Goal: Task Accomplishment & Management: Manage account settings

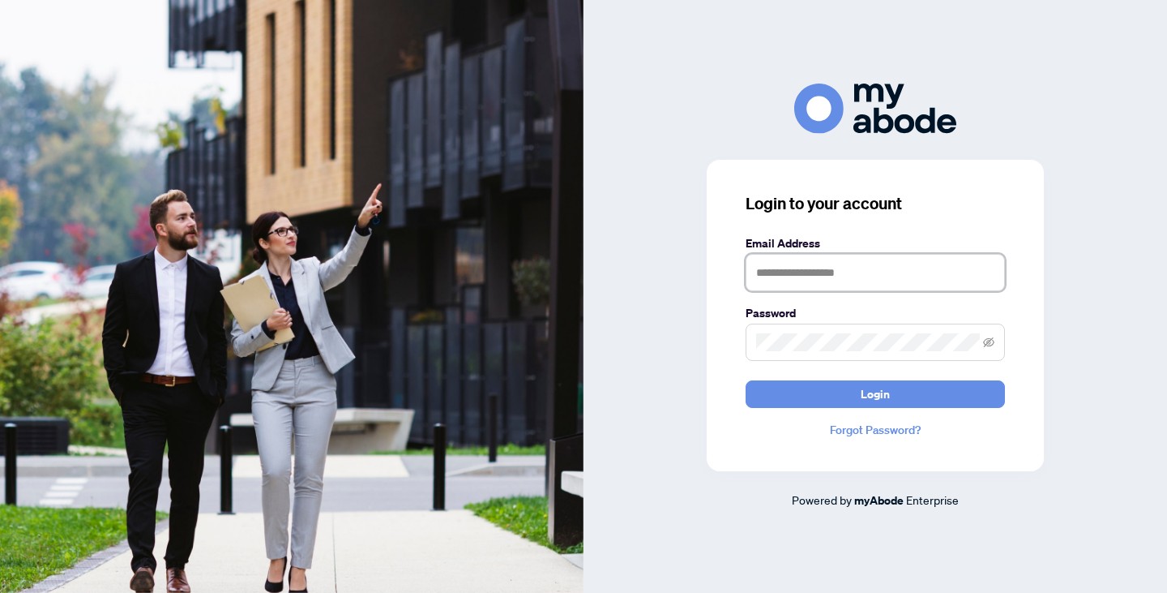
click at [781, 276] on input "text" at bounding box center [875, 272] width 259 height 37
type input "**********"
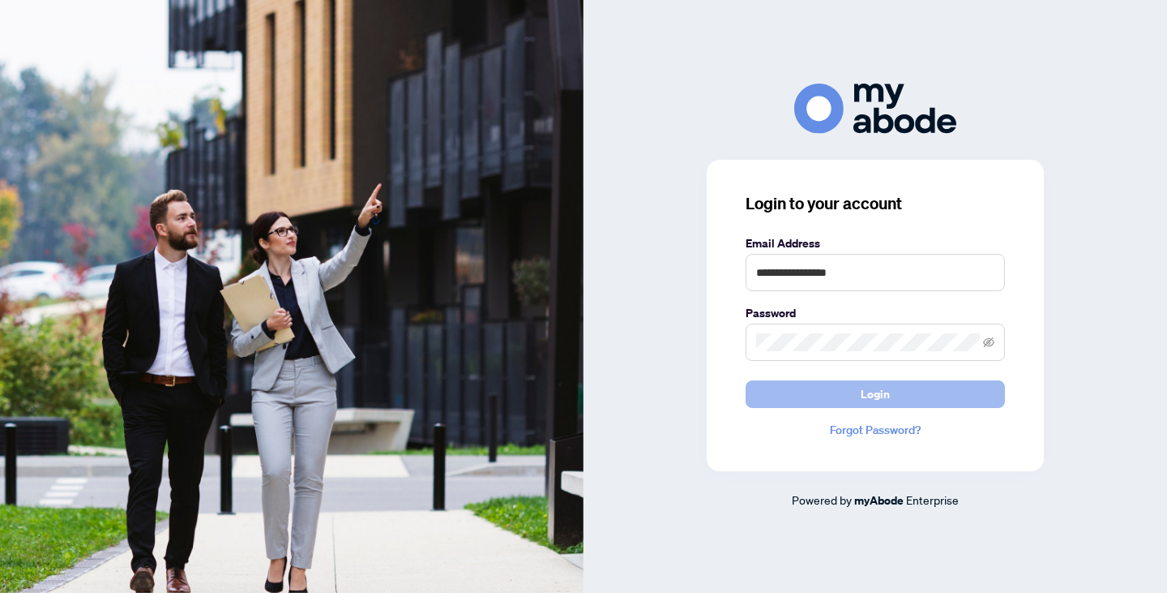
click at [842, 391] on button "Login" at bounding box center [875, 394] width 259 height 28
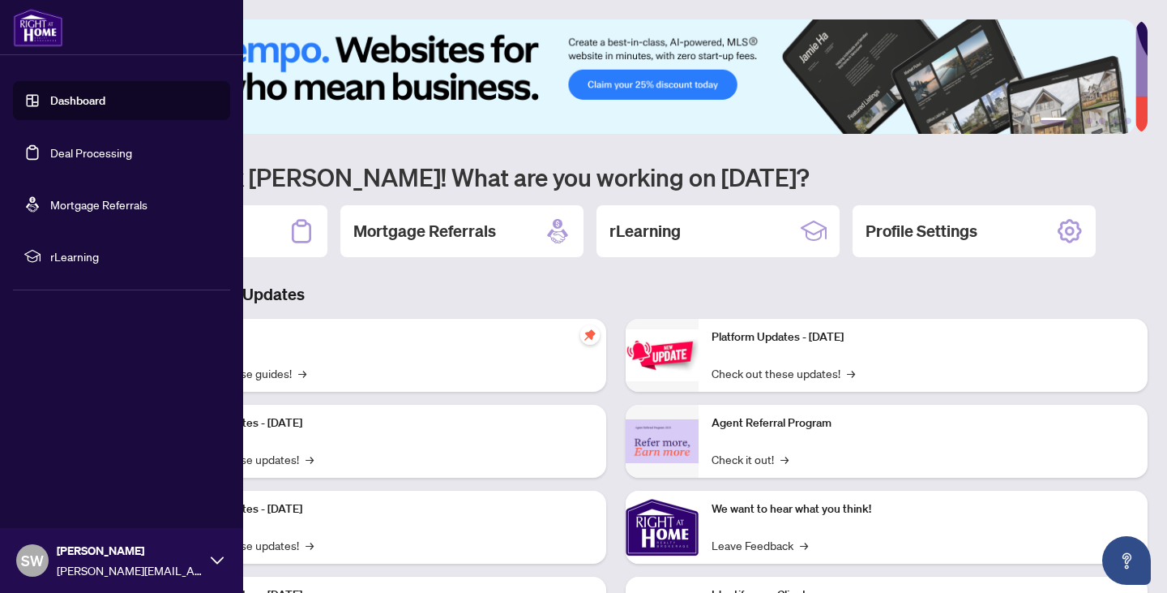
click at [79, 151] on link "Deal Processing" at bounding box center [91, 152] width 82 height 15
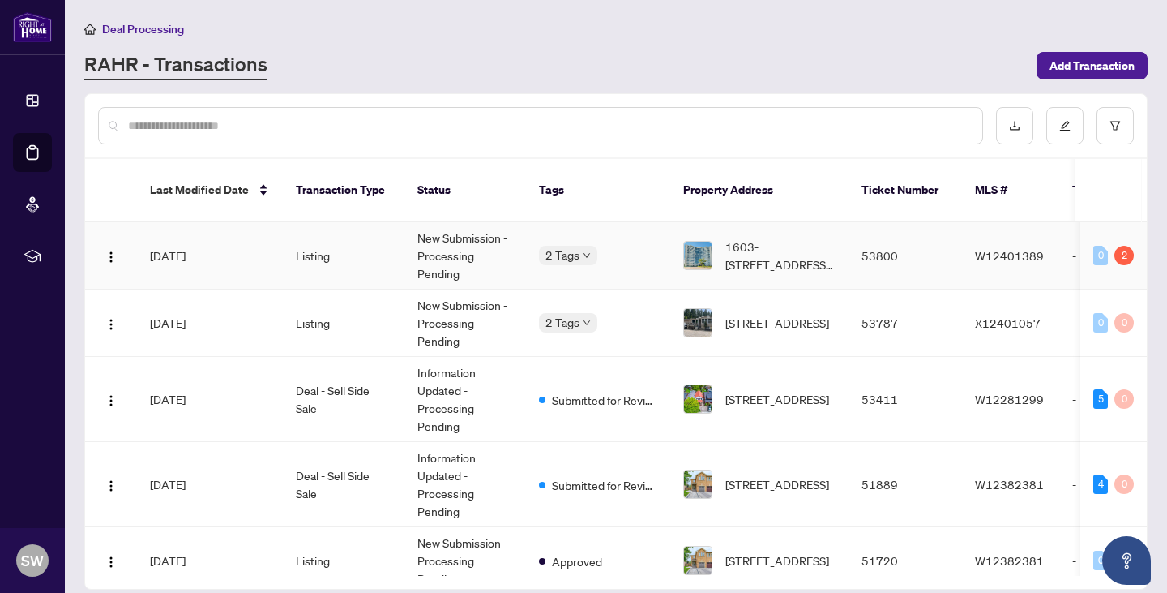
click at [450, 238] on td "New Submission - Processing Pending" at bounding box center [465, 255] width 122 height 67
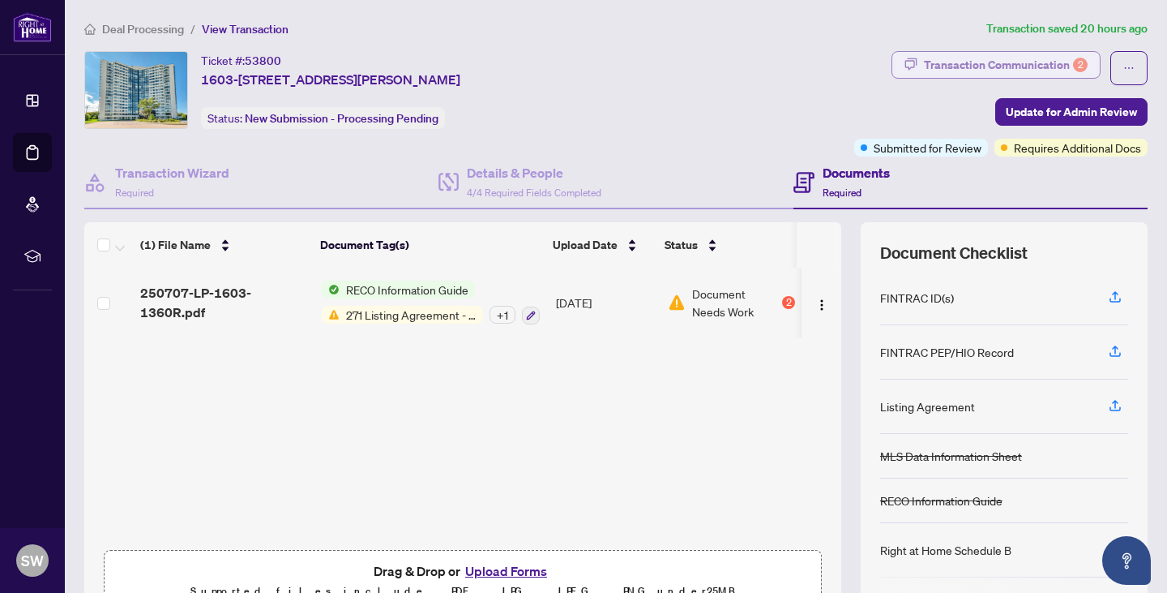
click at [979, 66] on div "Transaction Communication 2" at bounding box center [1006, 65] width 164 height 26
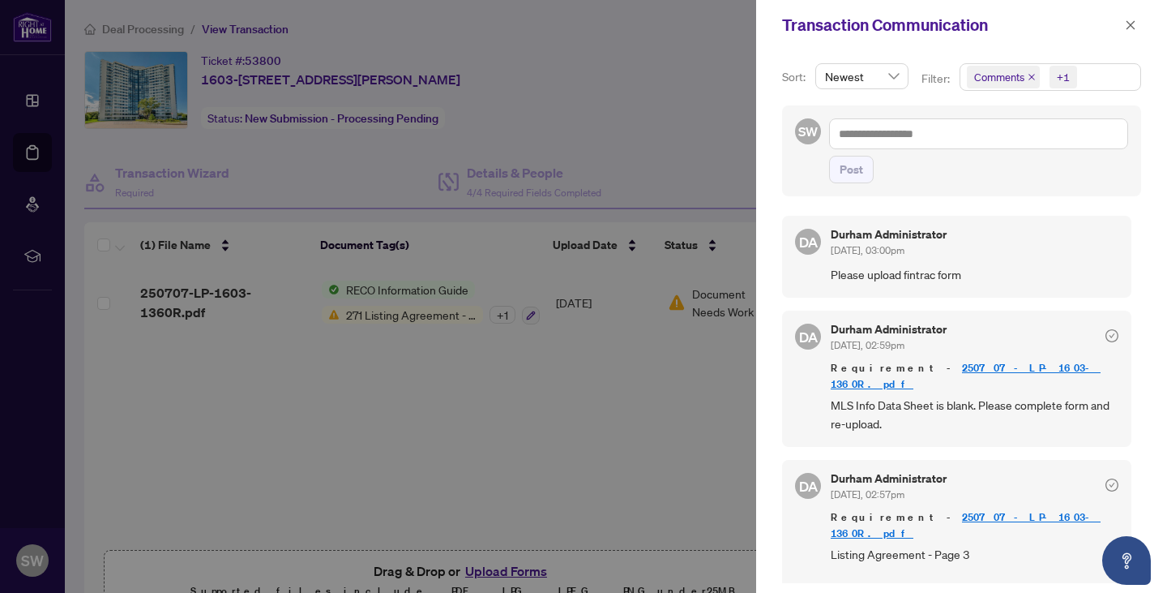
scroll to position [3, 0]
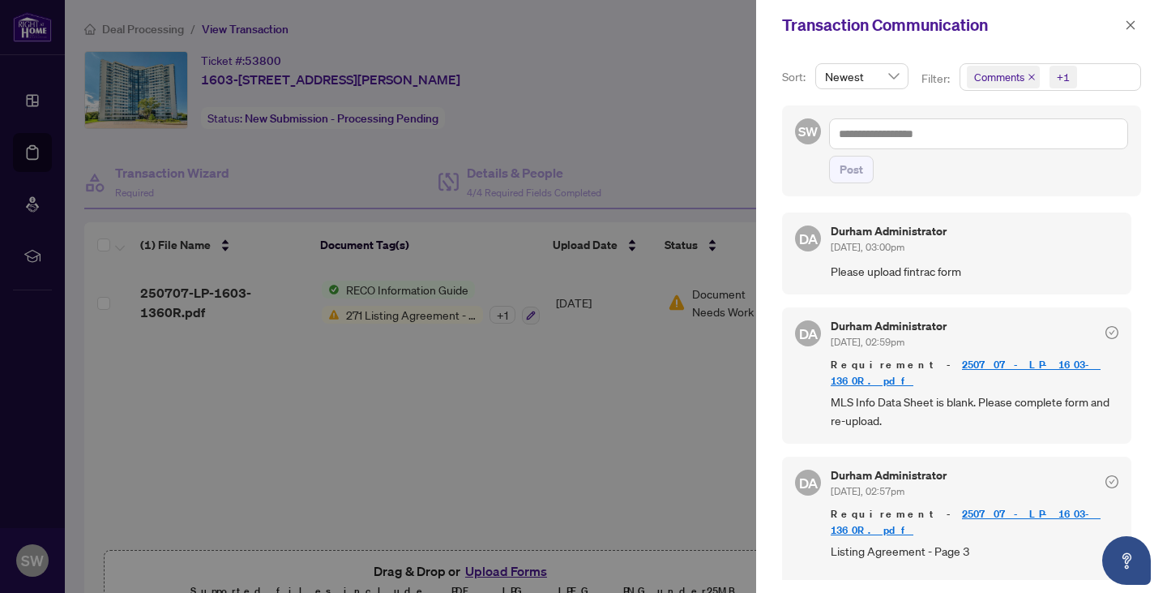
click at [208, 295] on div at bounding box center [583, 296] width 1167 height 593
click at [1130, 23] on icon "close" at bounding box center [1130, 24] width 11 height 11
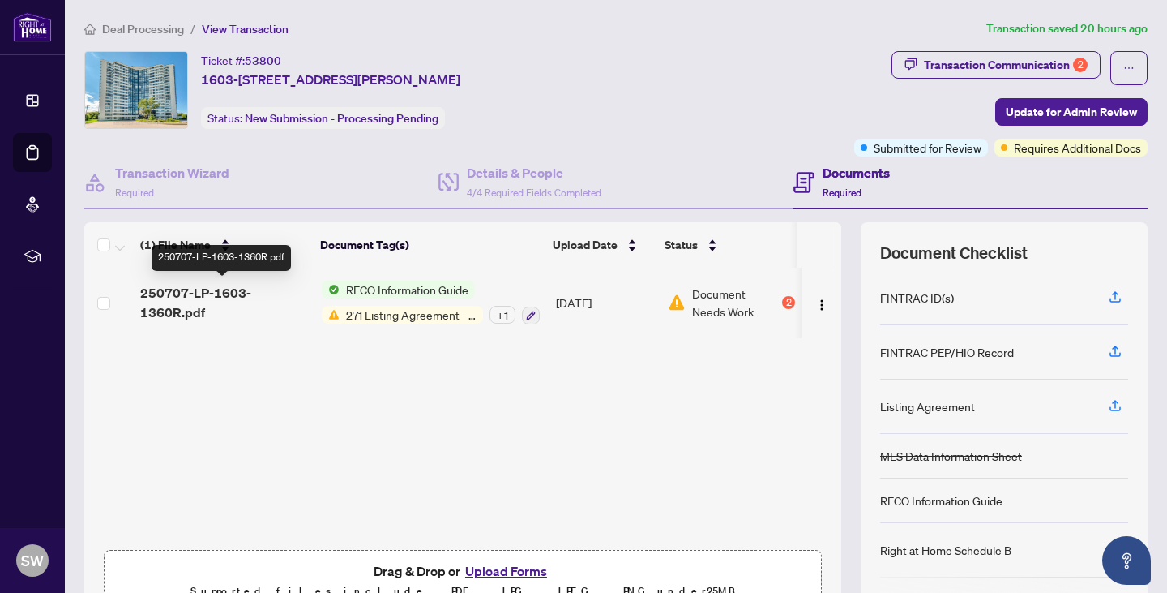
click at [182, 297] on span "250707-LP-1603-1360R.pdf" at bounding box center [224, 302] width 169 height 39
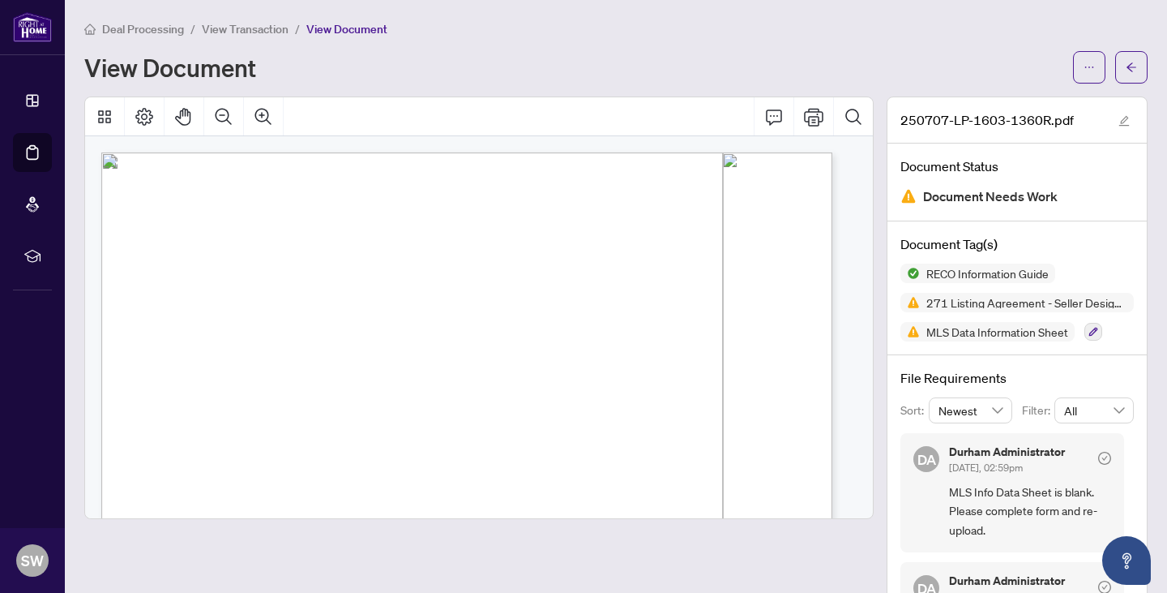
click at [247, 27] on span "View Transaction" at bounding box center [245, 29] width 87 height 15
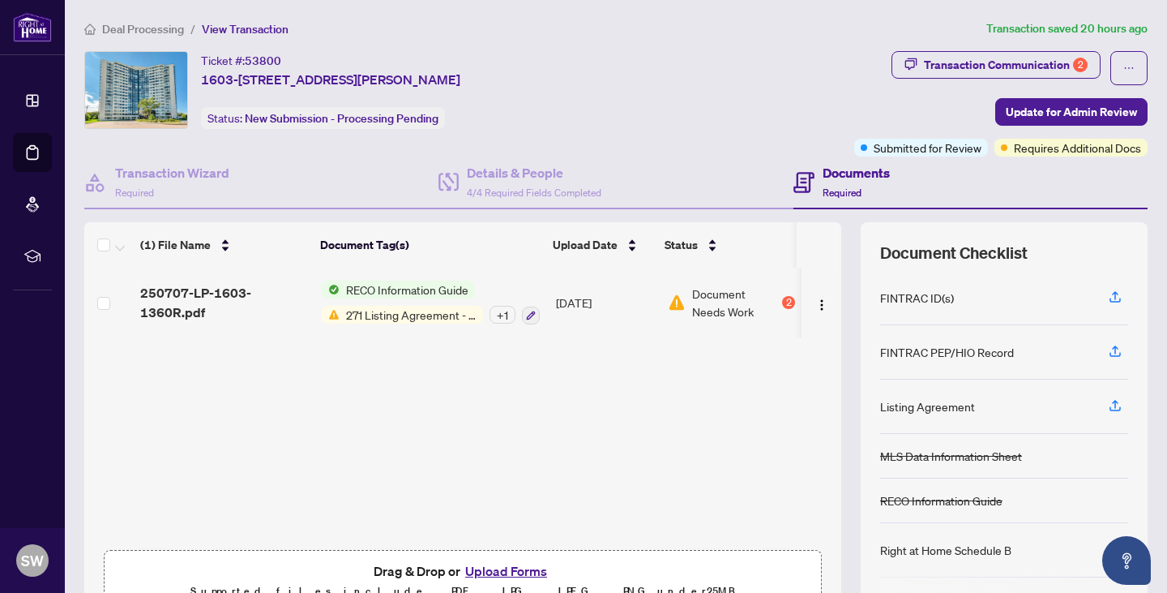
click at [163, 28] on span "Deal Processing" at bounding box center [143, 29] width 82 height 15
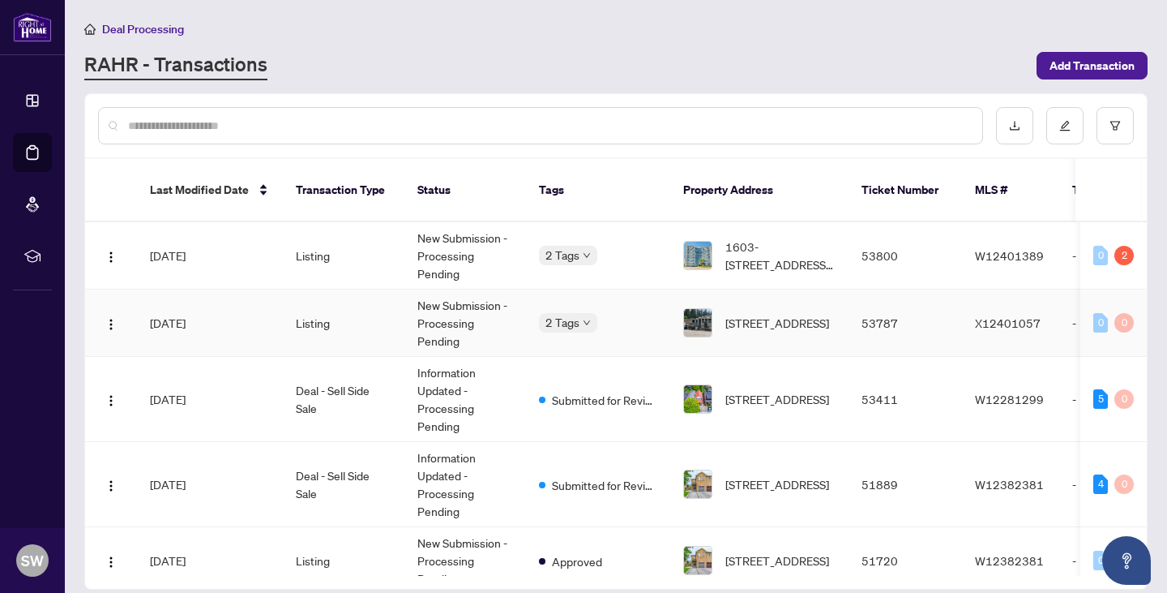
click at [440, 302] on td "New Submission - Processing Pending" at bounding box center [465, 322] width 122 height 67
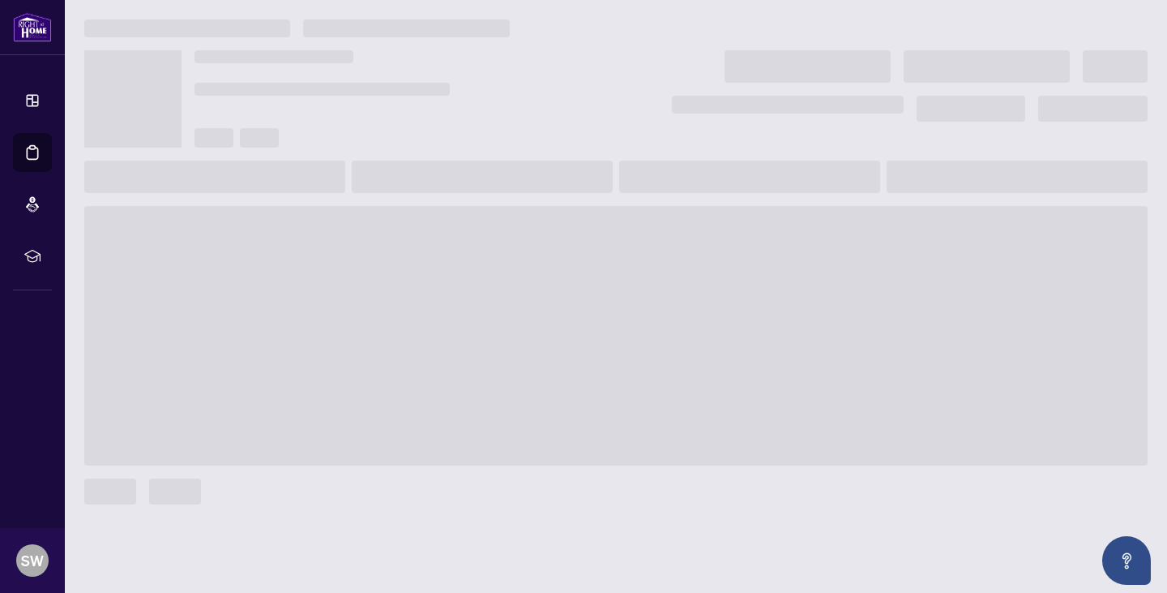
click at [440, 302] on span at bounding box center [616, 335] width 1064 height 259
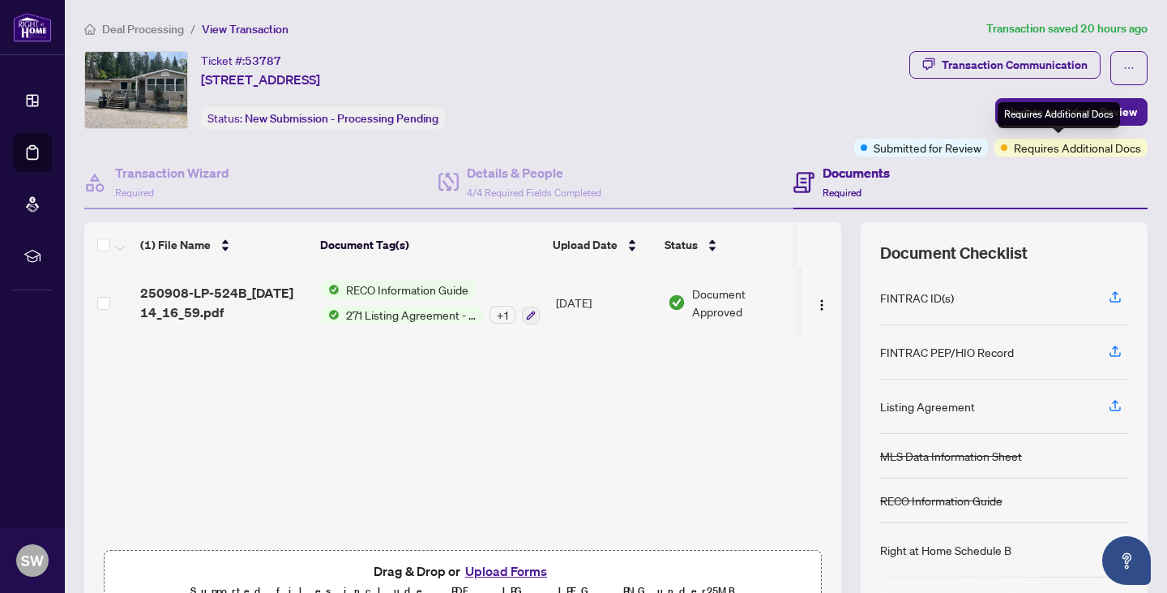
click at [1055, 148] on span "Requires Additional Docs" at bounding box center [1077, 148] width 127 height 18
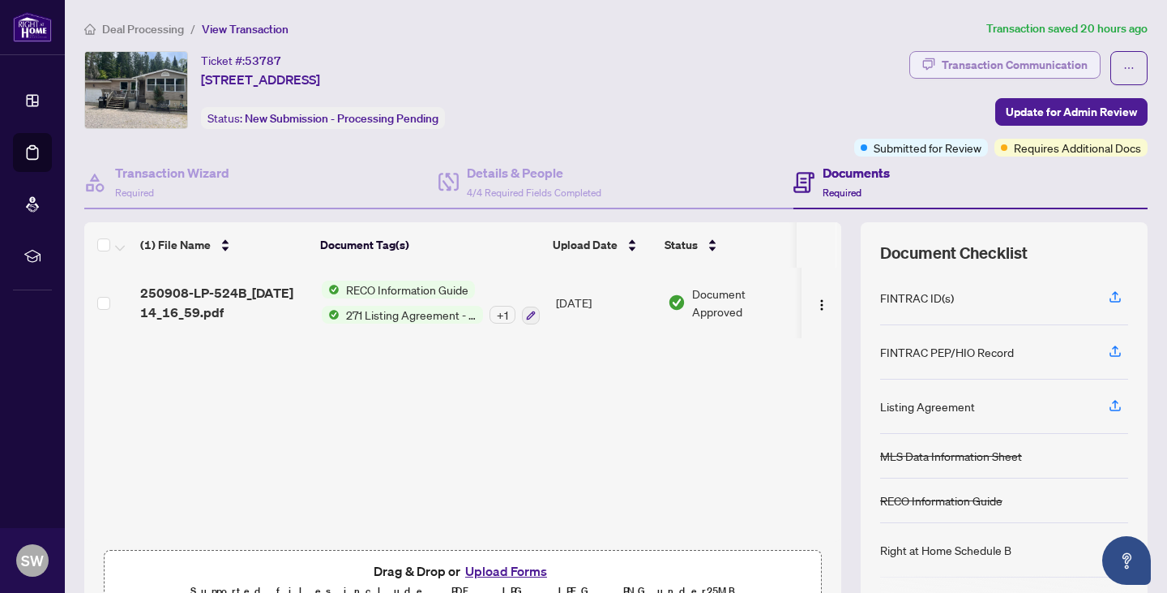
click at [999, 71] on div "Transaction Communication" at bounding box center [1015, 65] width 146 height 26
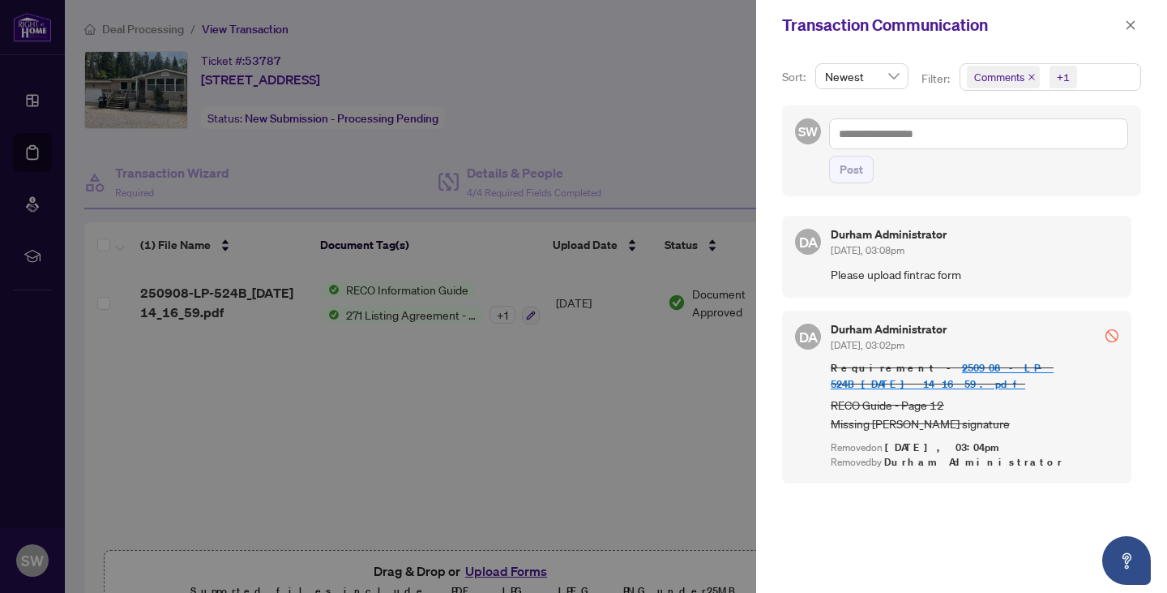
click at [310, 373] on div at bounding box center [583, 296] width 1167 height 593
click at [1129, 24] on icon "close" at bounding box center [1131, 24] width 9 height 9
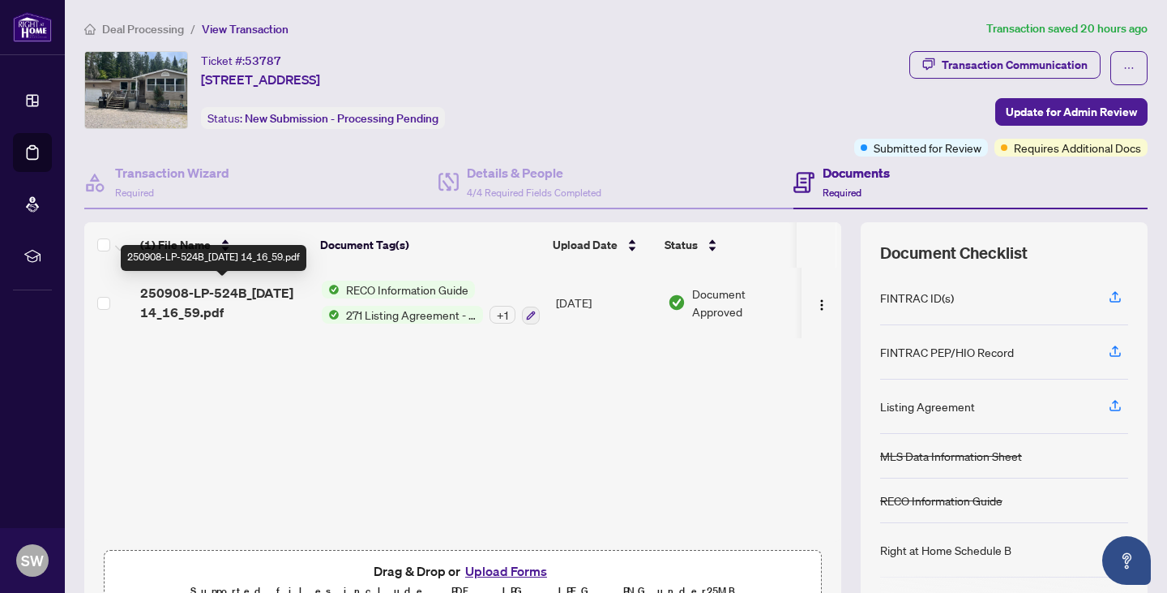
click at [178, 297] on span "250908-LP-524B_2025-09-18 14_16_59.pdf" at bounding box center [224, 302] width 169 height 39
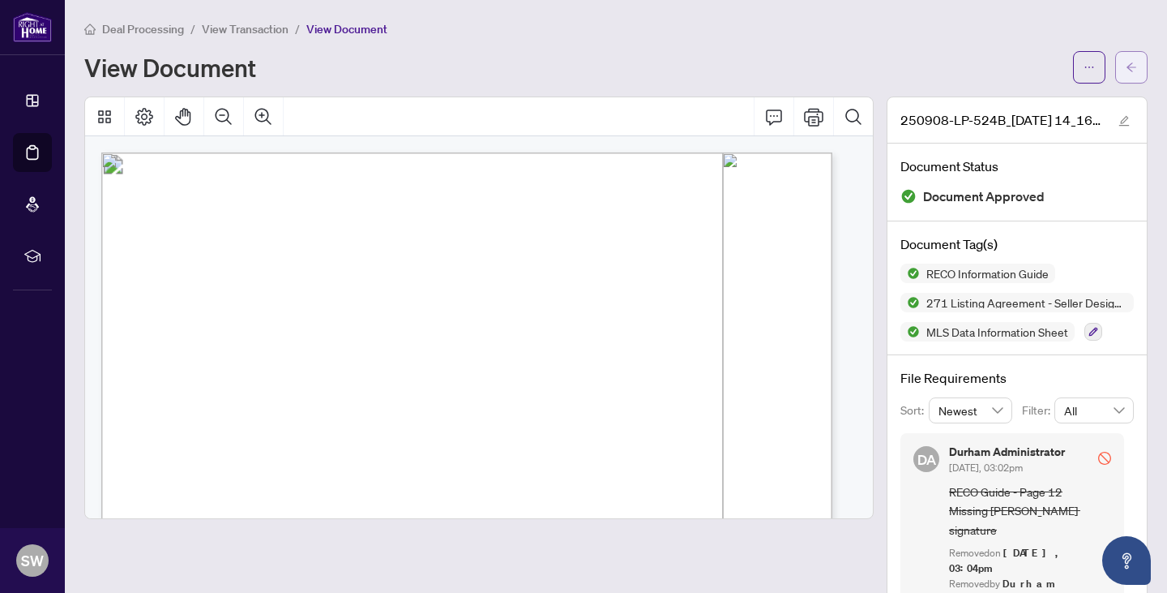
click at [1126, 67] on icon "arrow-left" at bounding box center [1131, 67] width 11 height 11
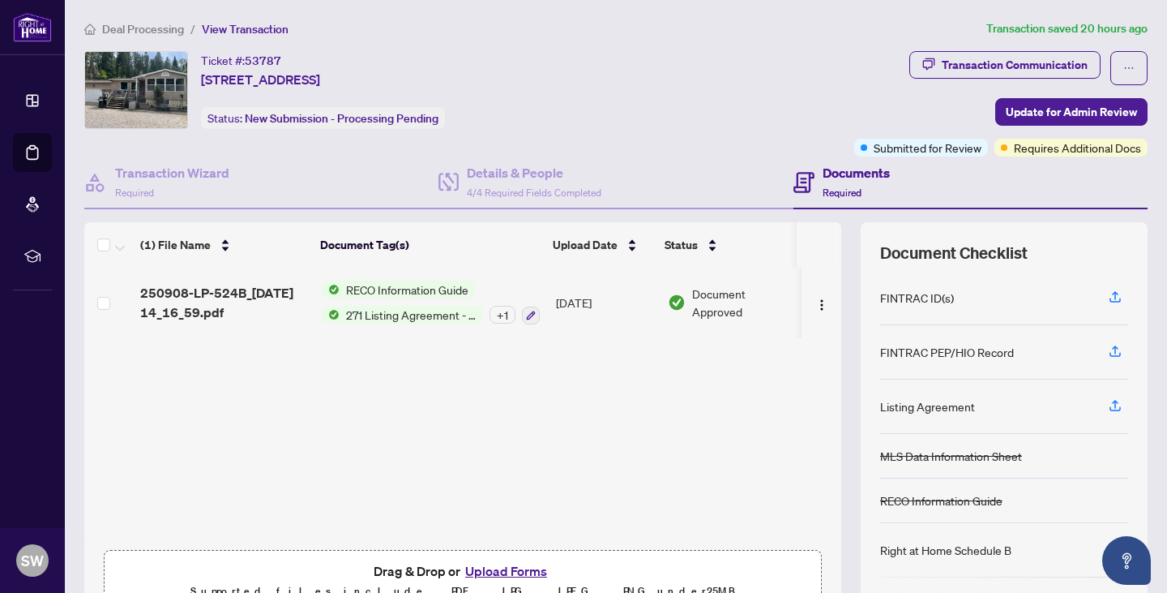
click at [148, 32] on span "Deal Processing" at bounding box center [143, 29] width 82 height 15
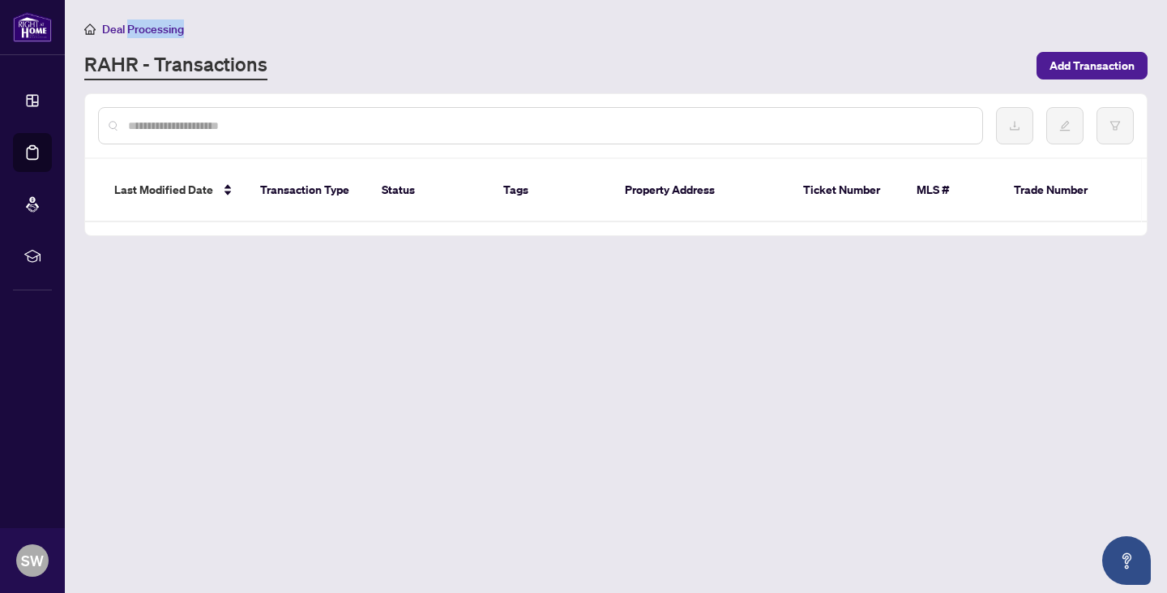
click at [148, 32] on span "Deal Processing" at bounding box center [143, 29] width 82 height 15
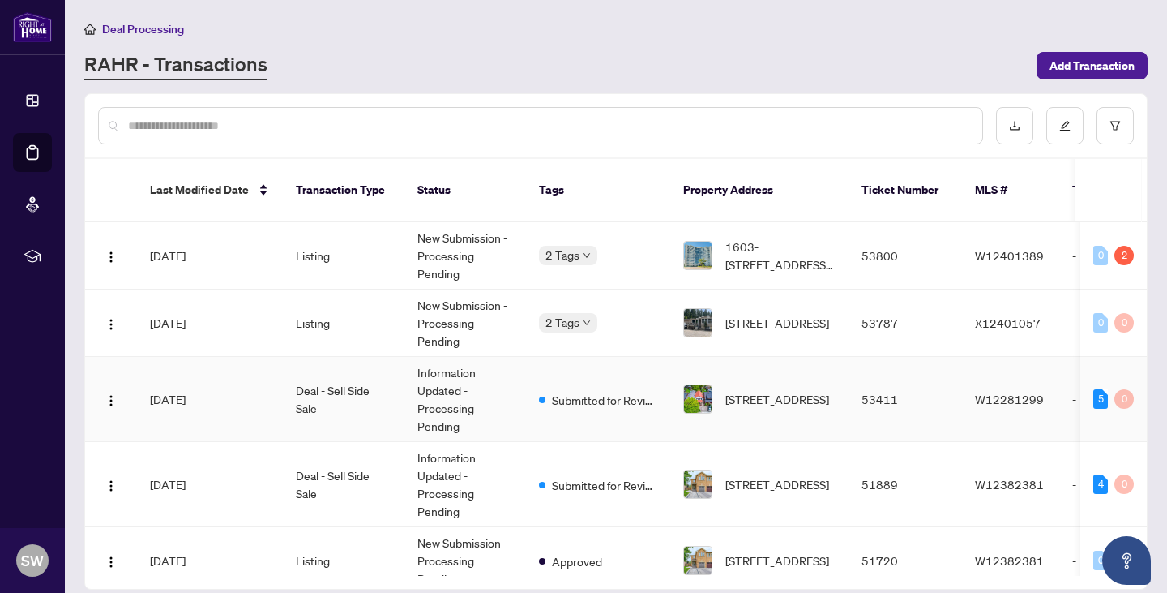
click at [335, 375] on td "Deal - Sell Side Sale" at bounding box center [344, 399] width 122 height 85
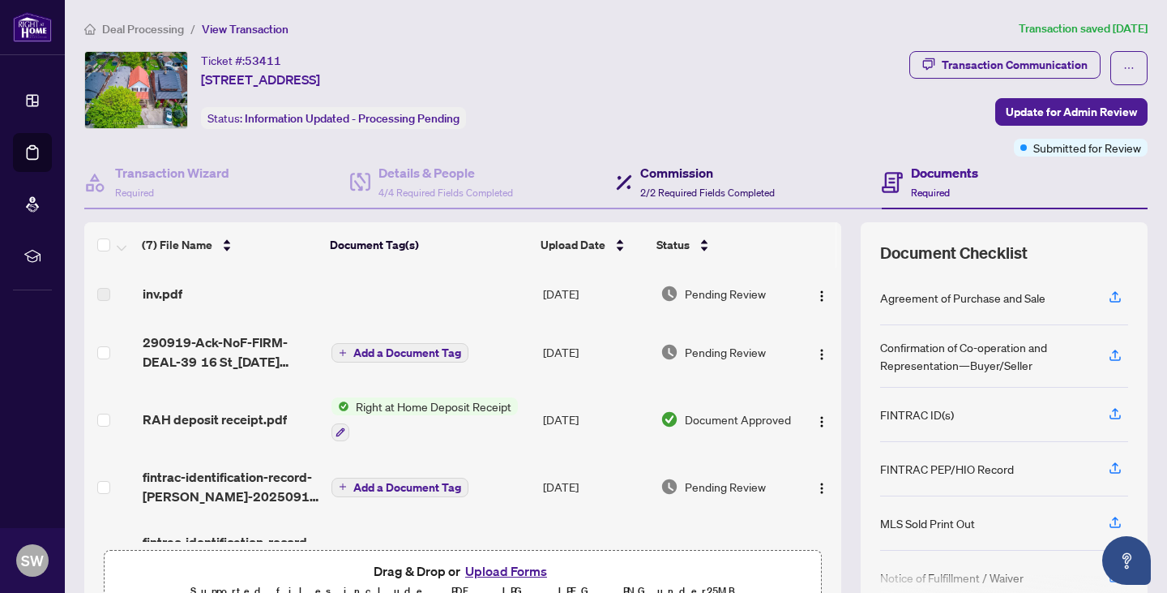
click at [648, 182] on div "Commission 2/2 Required Fields Completed" at bounding box center [707, 182] width 135 height 38
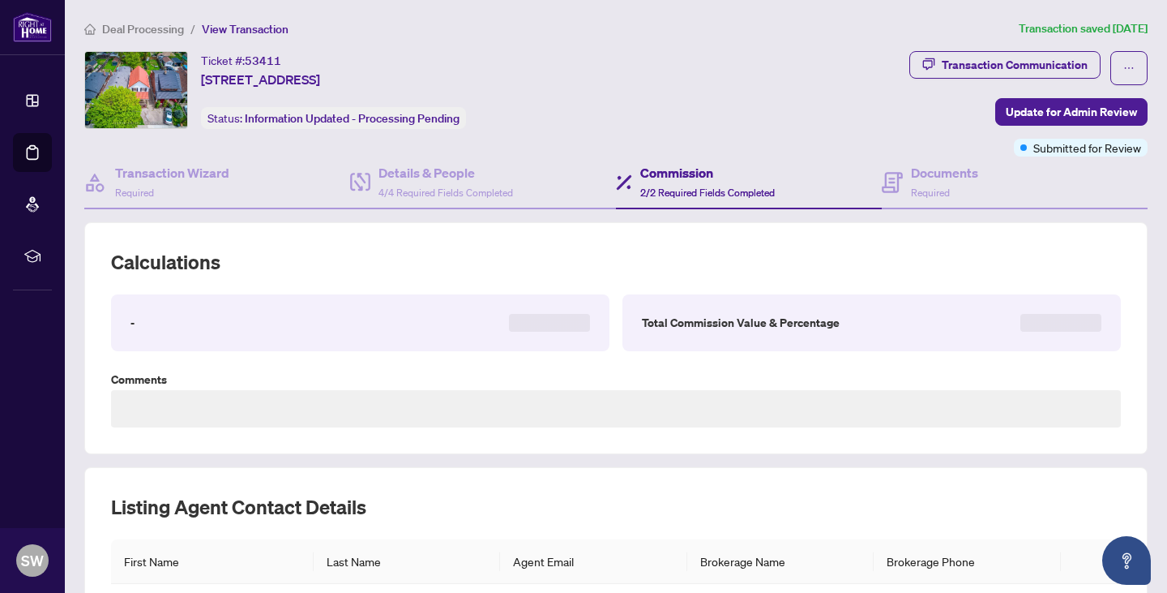
type textarea "**********"
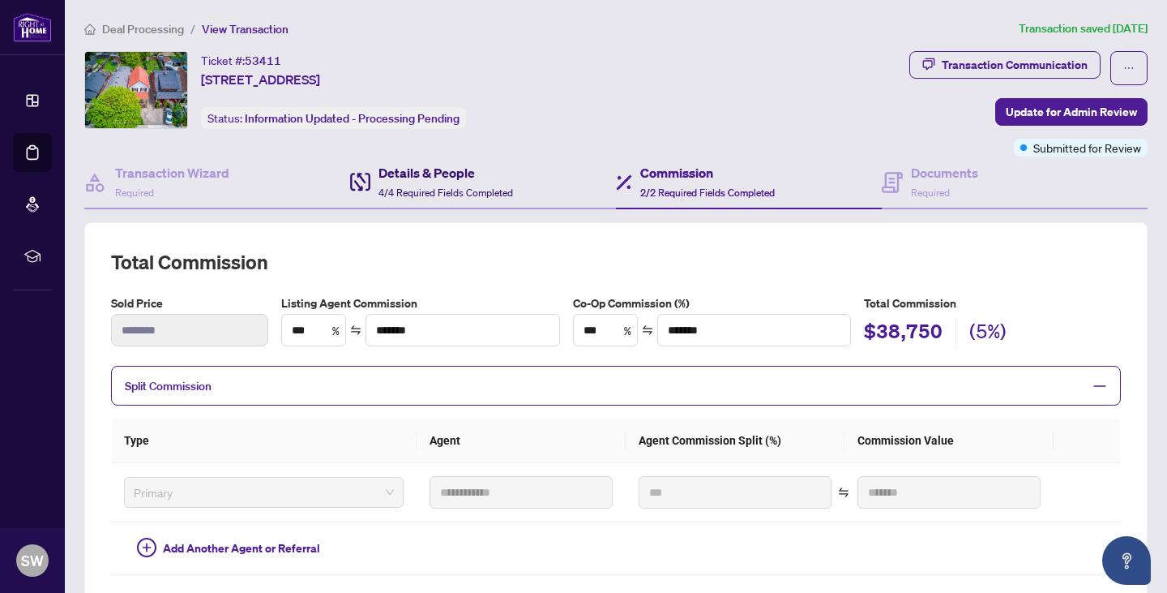
click at [428, 176] on h4 "Details & People" at bounding box center [446, 172] width 135 height 19
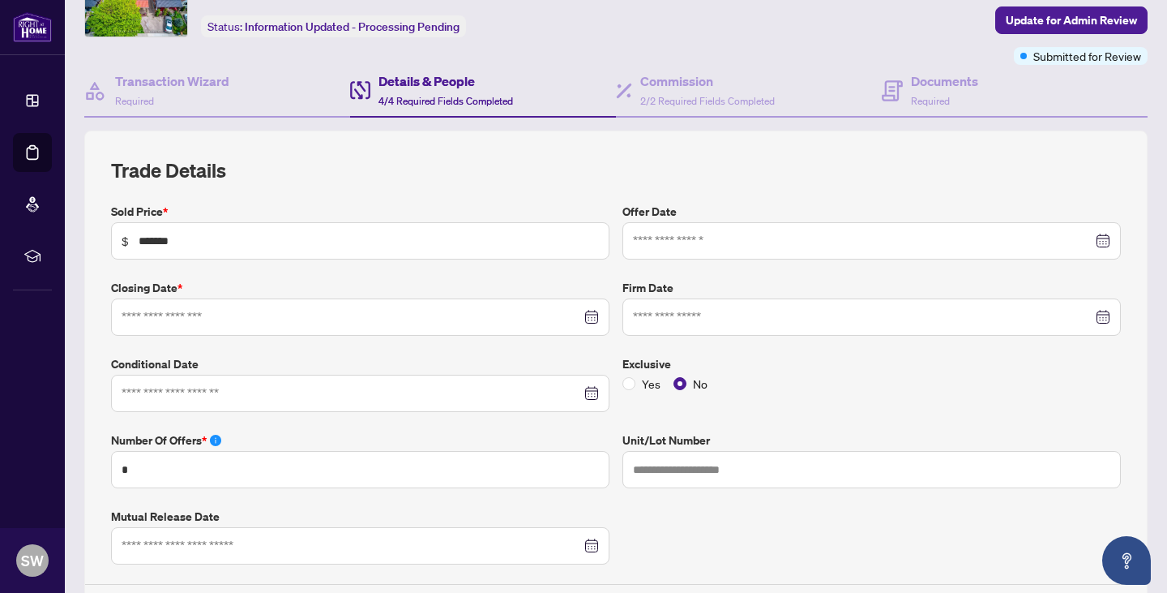
type input "**********"
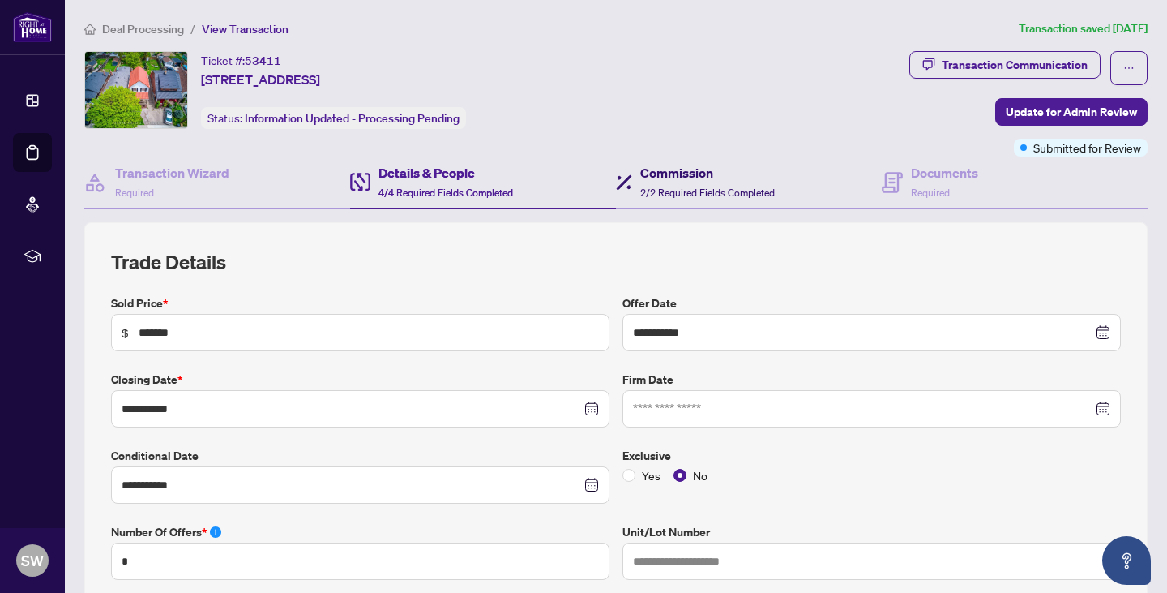
click at [707, 186] on span "2/2 Required Fields Completed" at bounding box center [707, 192] width 135 height 12
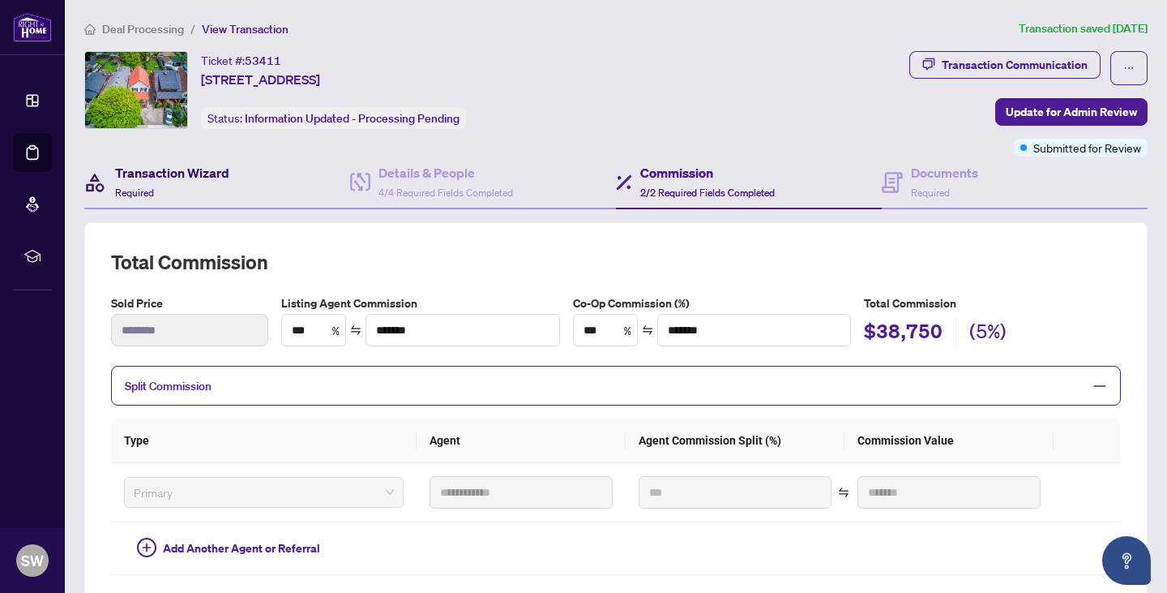
click at [158, 170] on h4 "Transaction Wizard" at bounding box center [172, 172] width 114 height 19
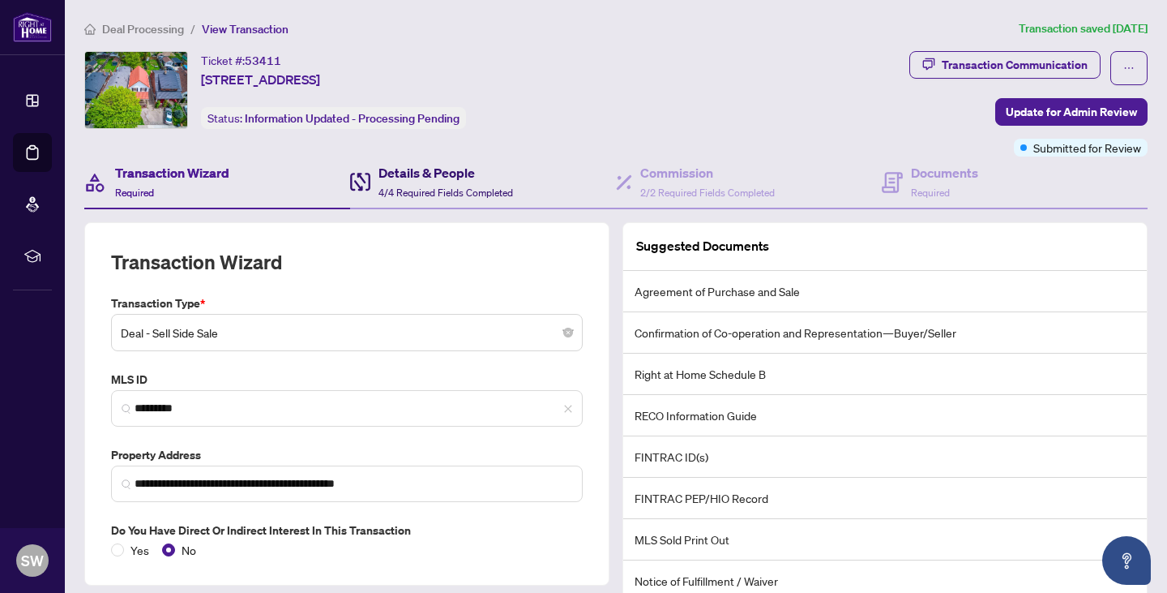
click at [396, 183] on div "Details & People 4/4 Required Fields Completed" at bounding box center [446, 182] width 135 height 38
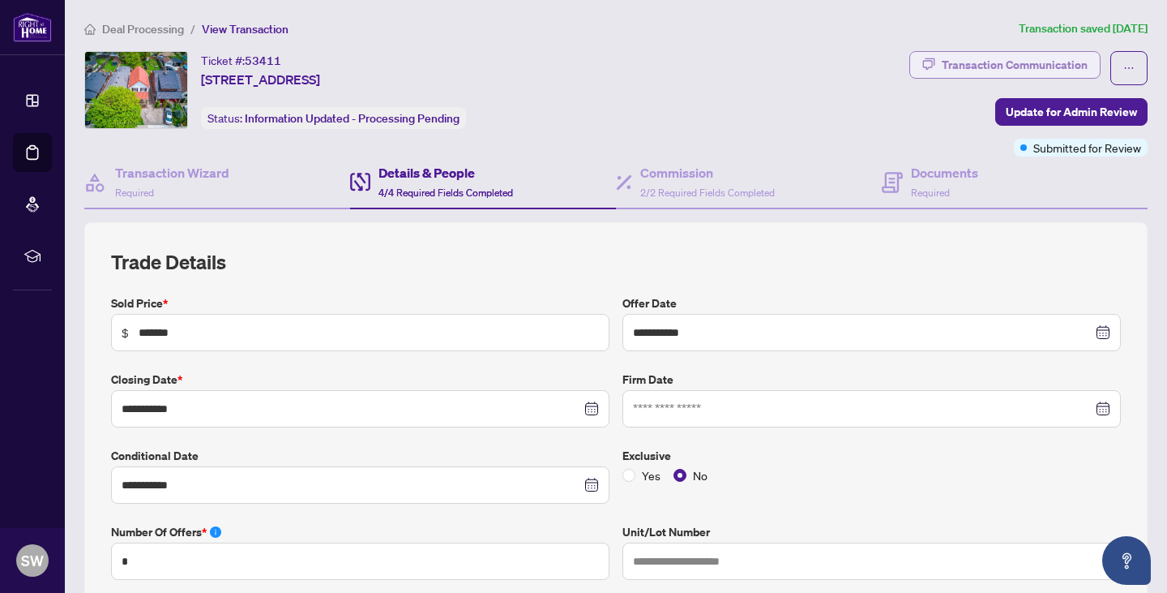
click at [983, 62] on div "Transaction Communication" at bounding box center [1015, 65] width 146 height 26
type textarea "**********"
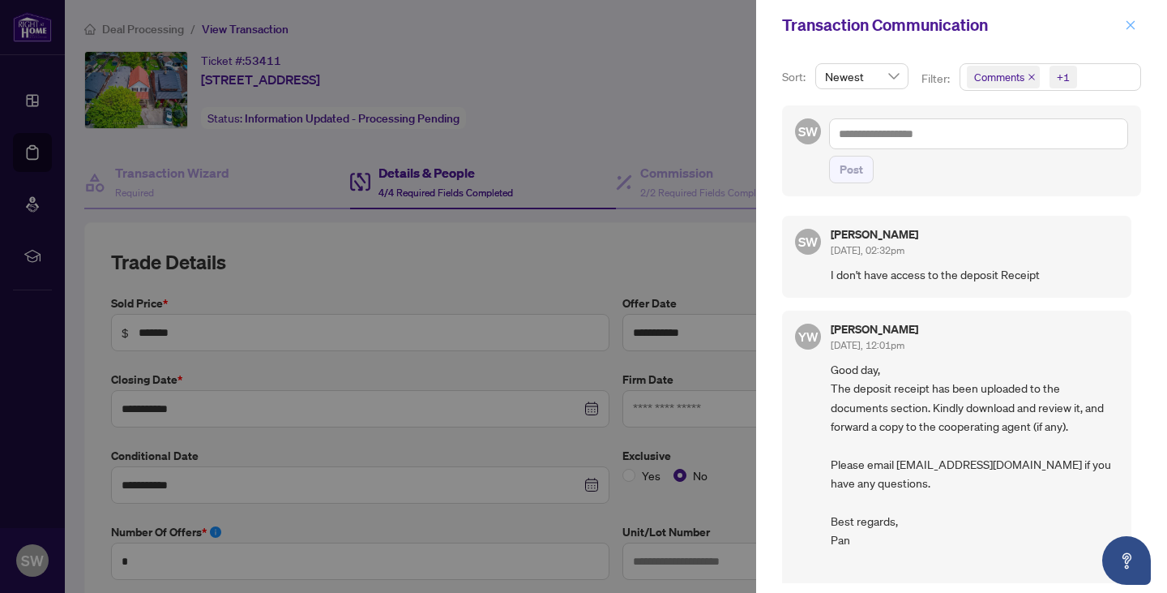
click at [1131, 26] on icon "close" at bounding box center [1131, 24] width 9 height 9
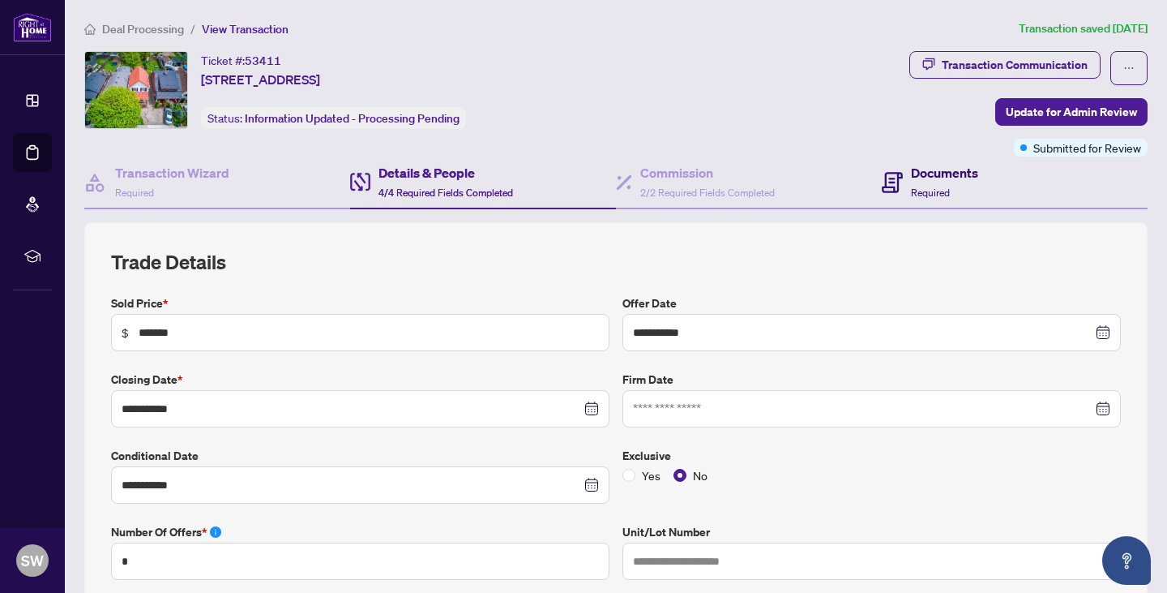
click at [892, 173] on icon at bounding box center [892, 182] width 21 height 21
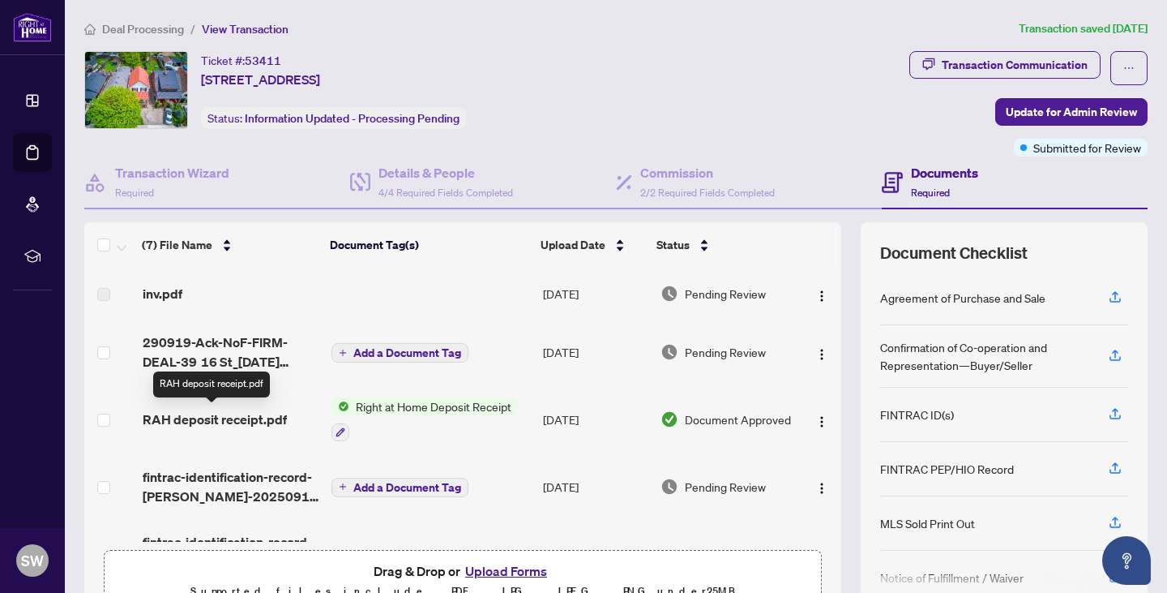
click at [216, 426] on span "RAH deposit receipt.pdf" at bounding box center [215, 418] width 144 height 19
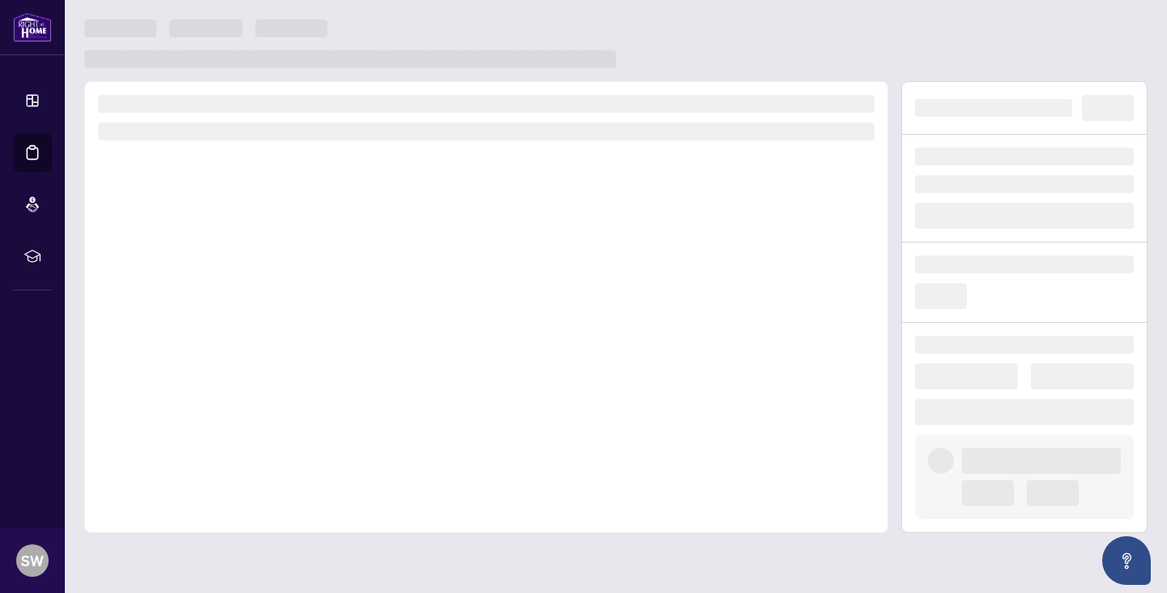
click at [216, 426] on div at bounding box center [486, 307] width 804 height 452
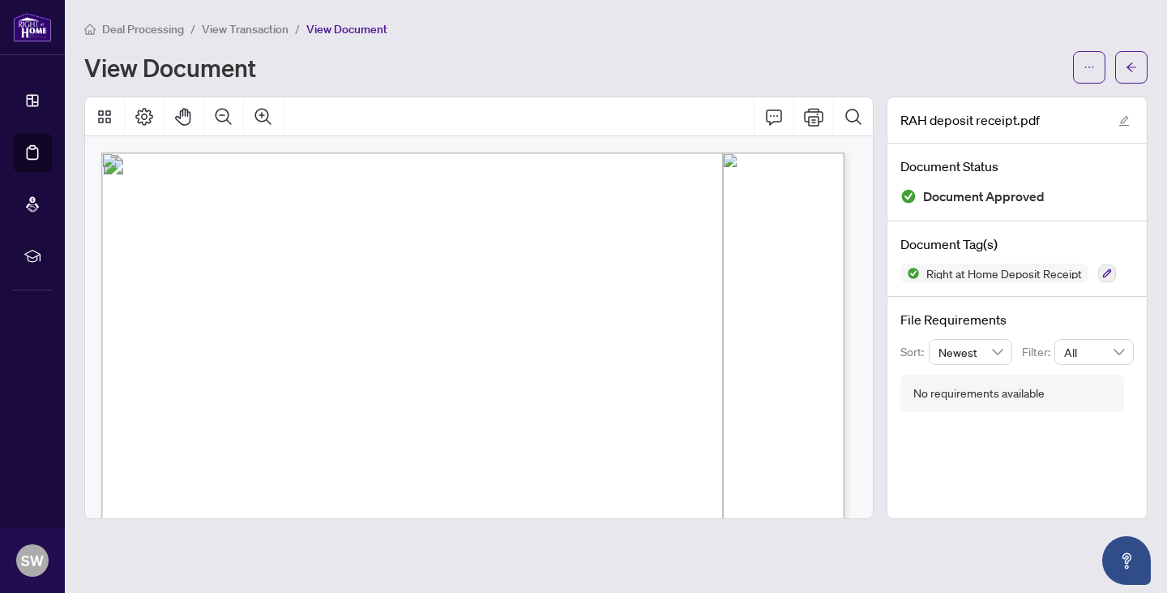
click at [233, 34] on span "View Transaction" at bounding box center [245, 29] width 87 height 15
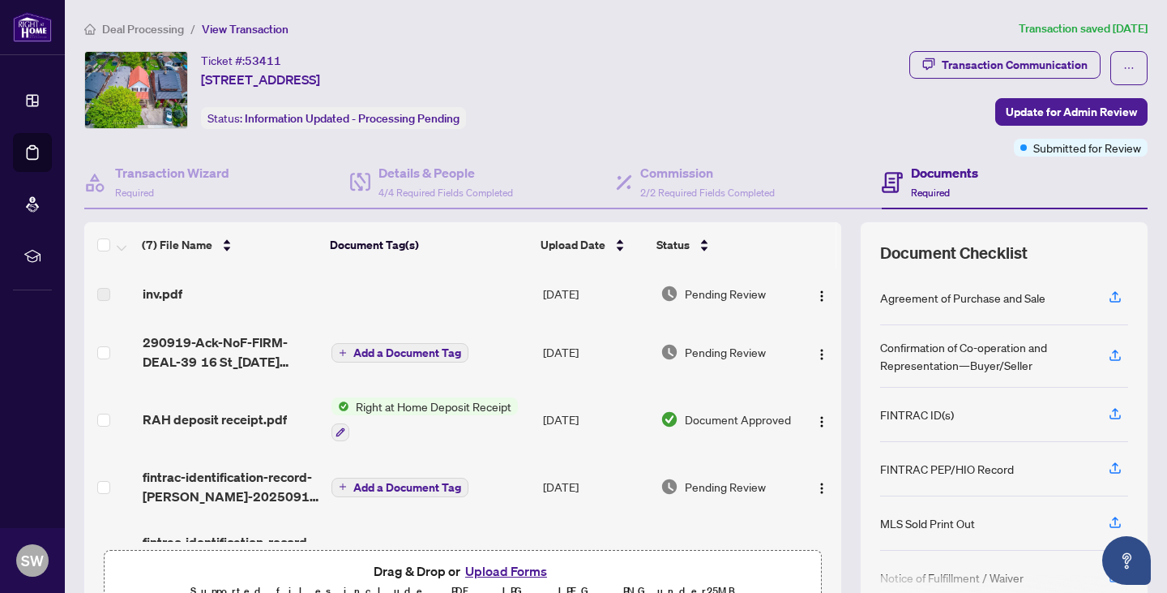
click at [206, 294] on div "inv.pdf" at bounding box center [231, 293] width 176 height 19
click at [147, 297] on span "inv.pdf" at bounding box center [163, 293] width 40 height 19
click at [945, 67] on div "Transaction Communication" at bounding box center [1015, 65] width 146 height 26
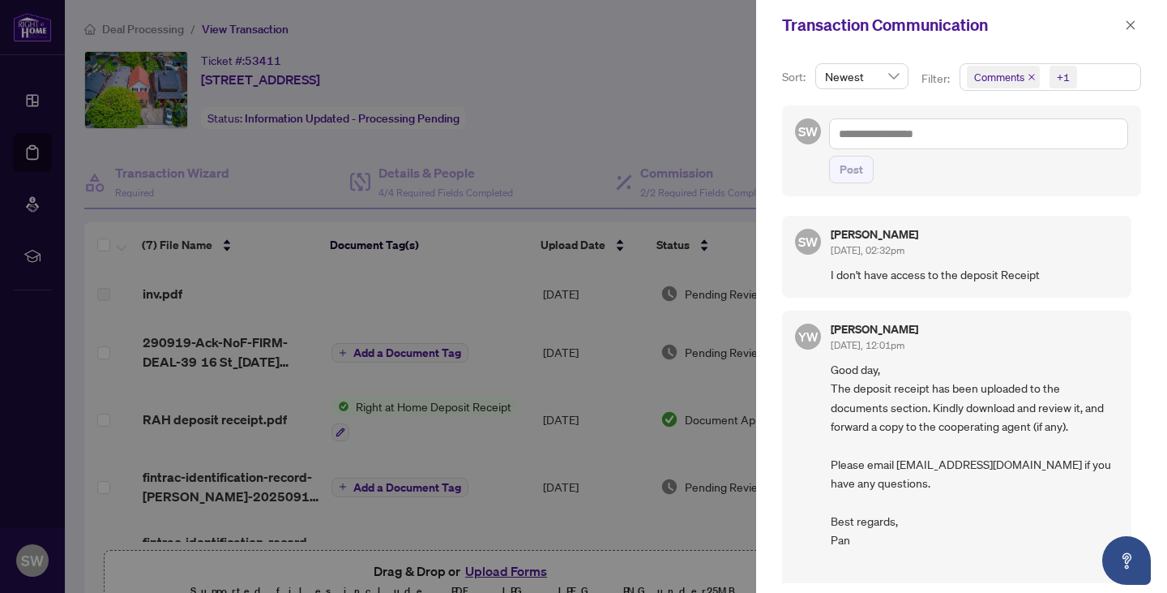
click at [568, 75] on div at bounding box center [583, 296] width 1167 height 593
click at [130, 29] on div at bounding box center [583, 296] width 1167 height 593
click at [1138, 23] on button "button" at bounding box center [1130, 24] width 21 height 19
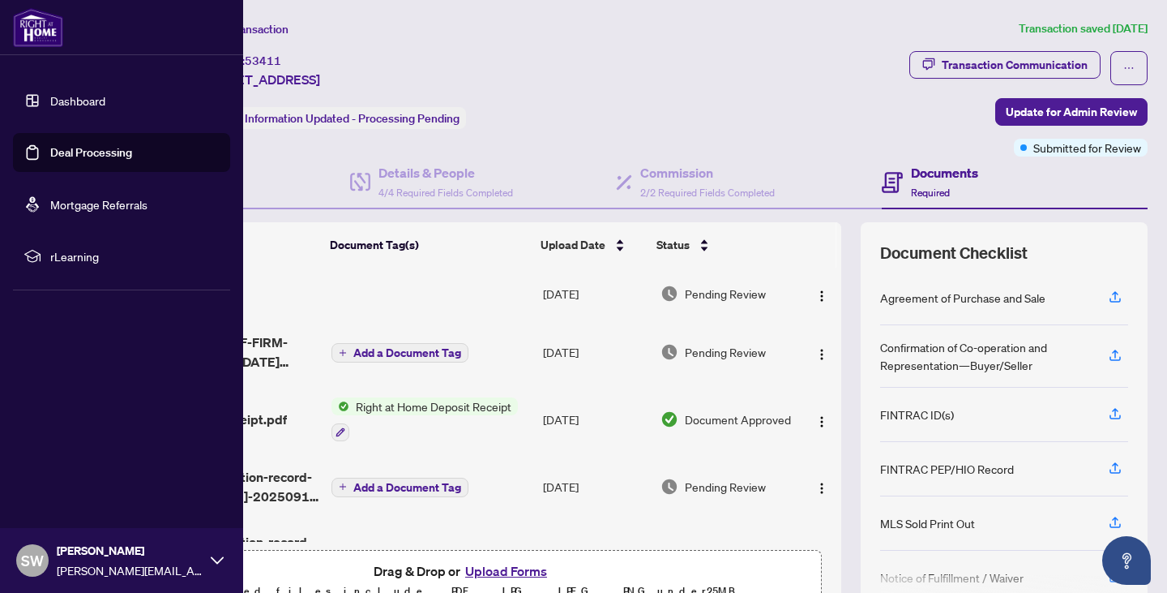
click at [50, 152] on link "Deal Processing" at bounding box center [91, 152] width 82 height 15
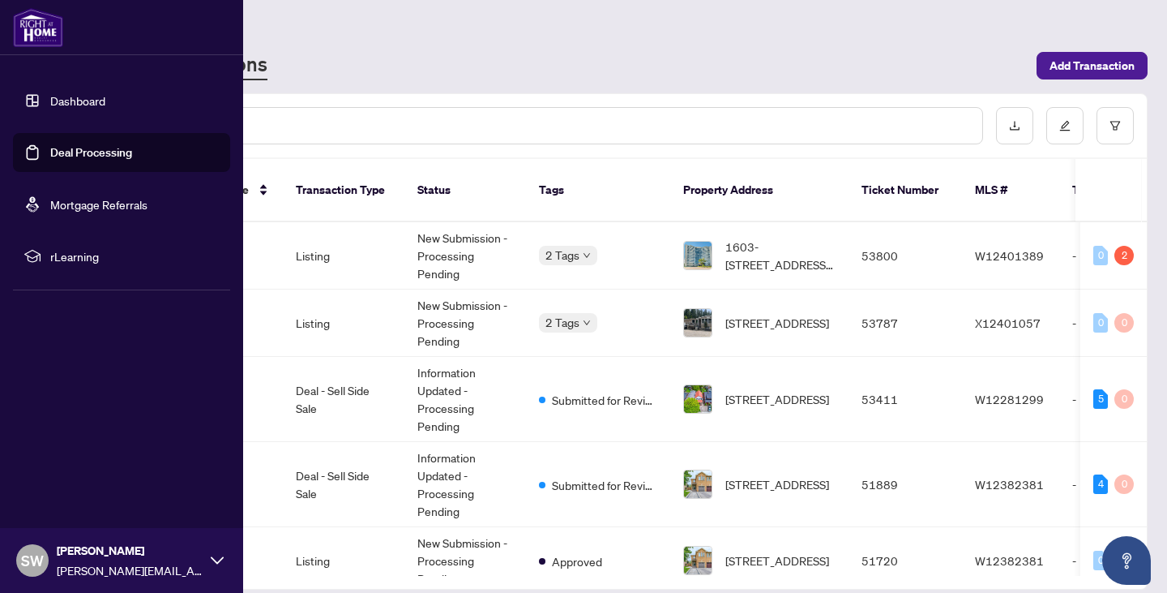
click at [80, 156] on link "Deal Processing" at bounding box center [91, 152] width 82 height 15
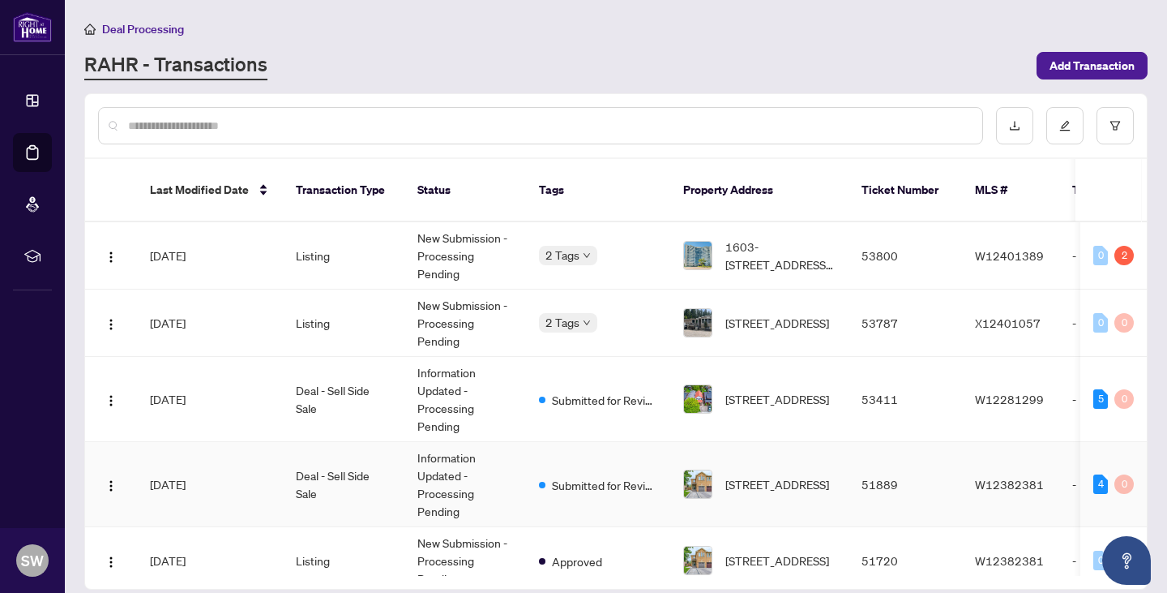
click at [310, 459] on td "Deal - Sell Side Sale" at bounding box center [344, 484] width 122 height 85
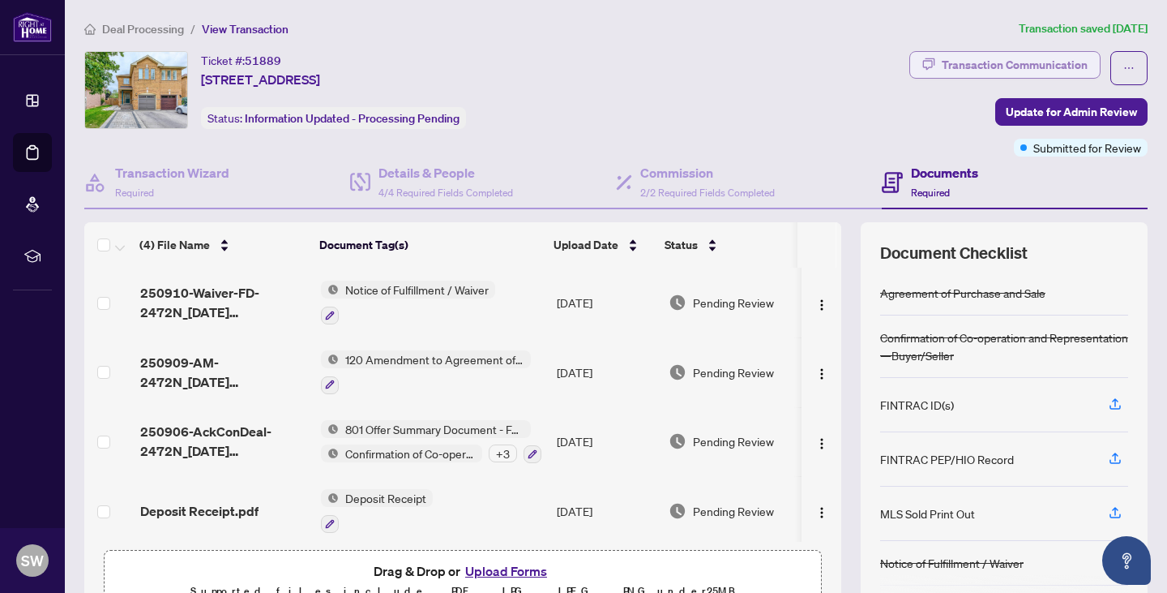
click at [978, 67] on div "Transaction Communication" at bounding box center [1015, 65] width 146 height 26
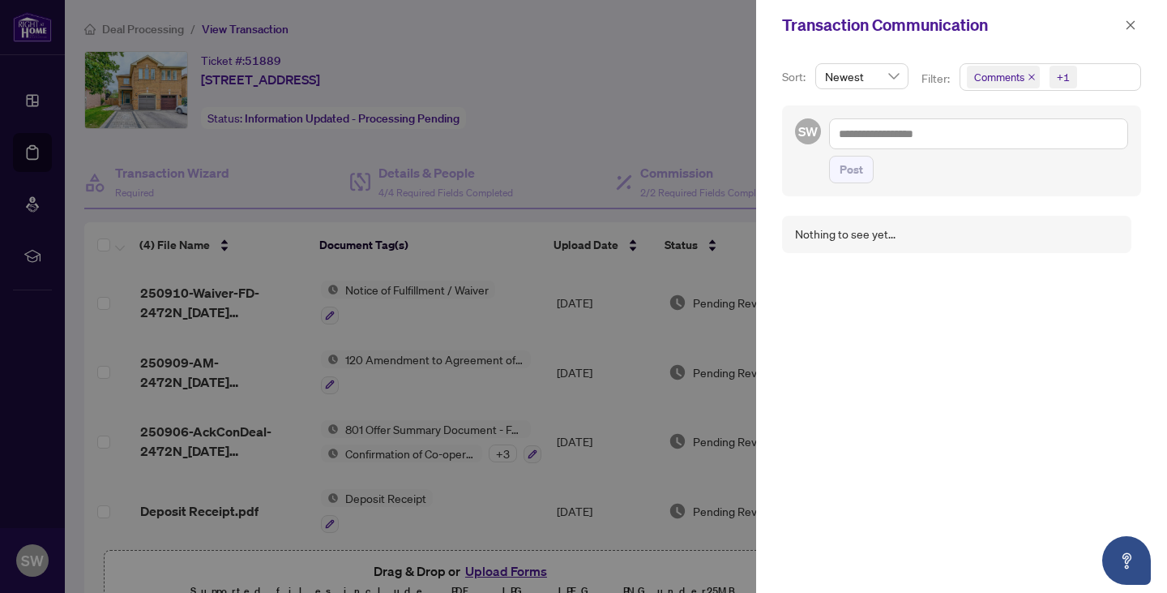
click at [696, 63] on div at bounding box center [583, 296] width 1167 height 593
click at [1124, 31] on button "button" at bounding box center [1130, 24] width 21 height 19
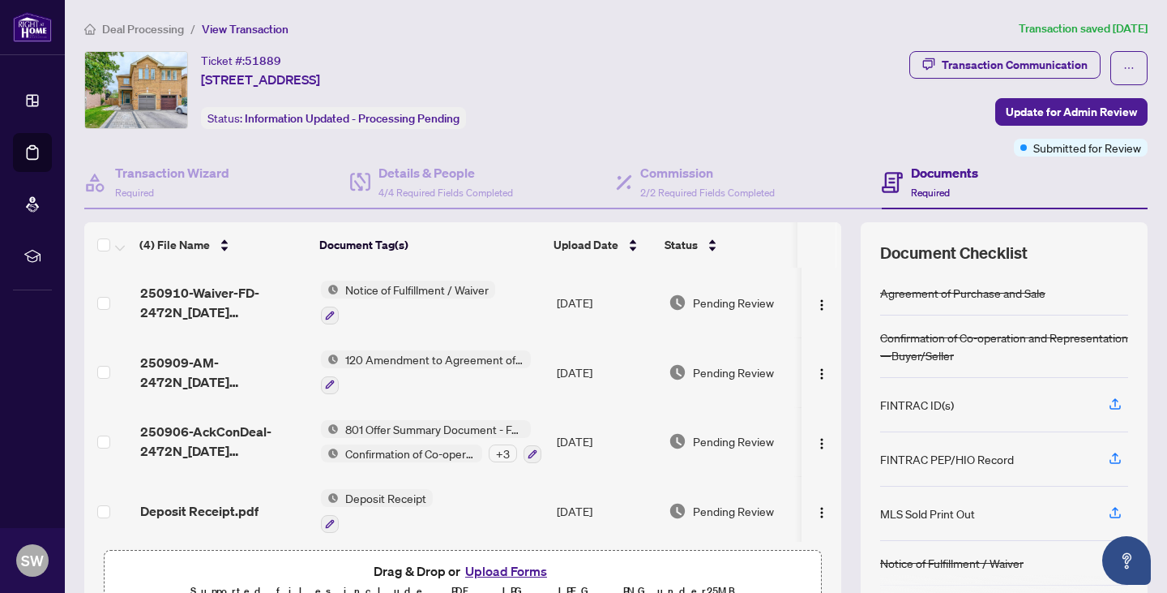
click at [823, 289] on td at bounding box center [822, 303] width 40 height 70
drag, startPoint x: 823, startPoint y: 289, endPoint x: 752, endPoint y: 94, distance: 207.7
click at [752, 94] on div "Ticket #: 51889 2472 Newcastle Cres, Oakville, Ontario L6M 4P3, Canada Status: …" at bounding box center [493, 90] width 819 height 78
